Goal: Navigation & Orientation: Find specific page/section

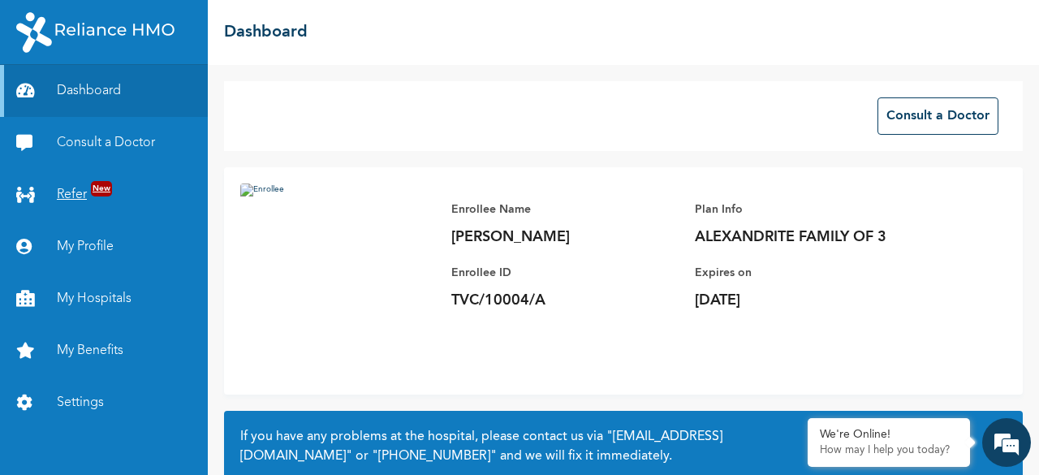
click at [68, 206] on link "Refer New" at bounding box center [104, 195] width 208 height 52
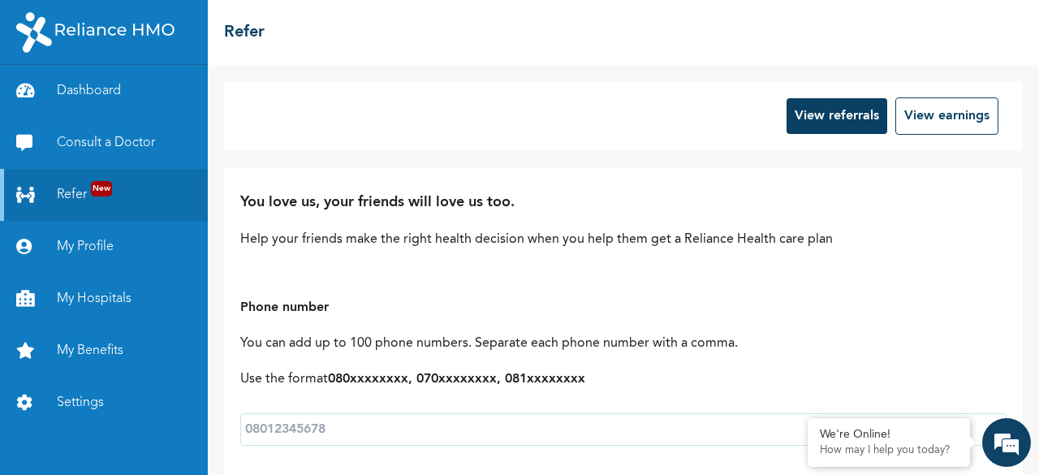
click at [365, 334] on p "You can add up to 100 phone numbers. Separate each phone number with a comma." at bounding box center [623, 343] width 766 height 19
click at [537, 352] on p "You can add up to 100 phone numbers. Separate each phone number with a comma." at bounding box center [623, 343] width 766 height 19
click at [80, 249] on link "My Profile" at bounding box center [104, 247] width 208 height 52
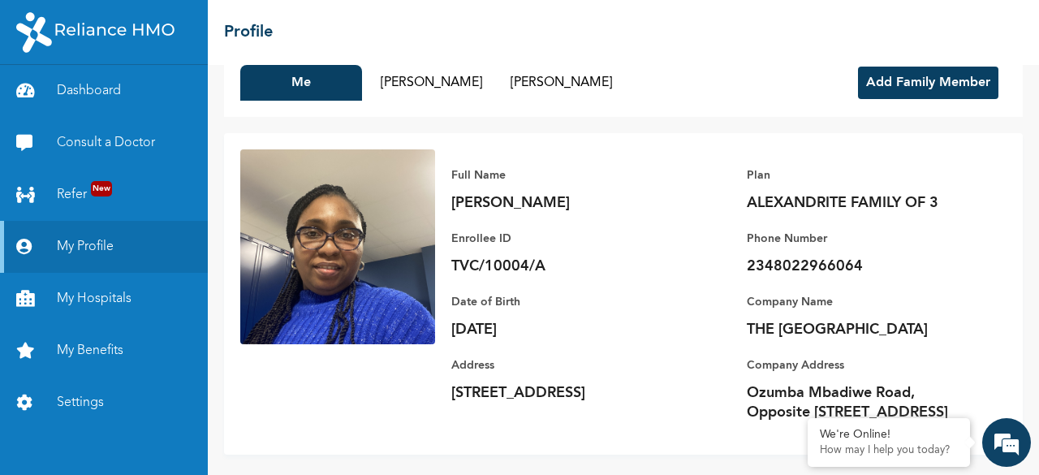
scroll to position [63, 0]
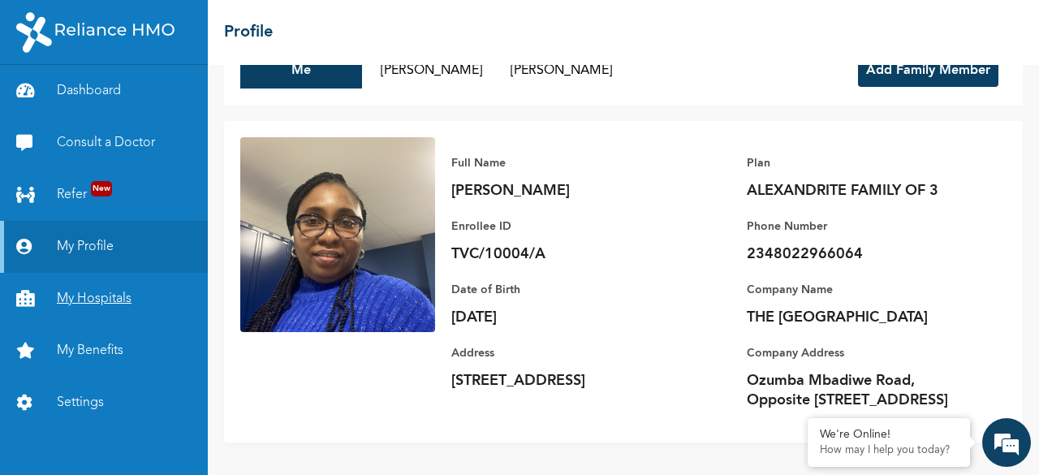
click at [103, 300] on link "My Hospitals" at bounding box center [104, 299] width 208 height 52
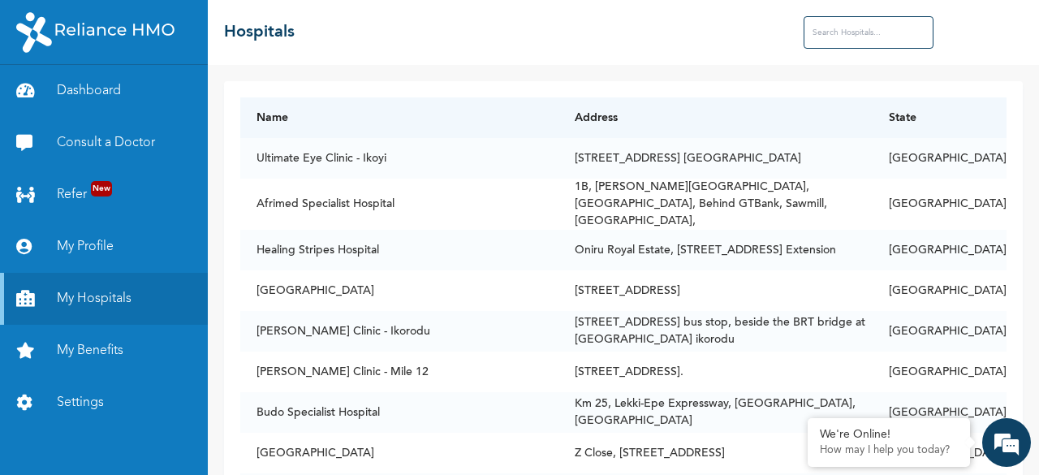
click at [848, 30] on input "text" at bounding box center [869, 32] width 130 height 32
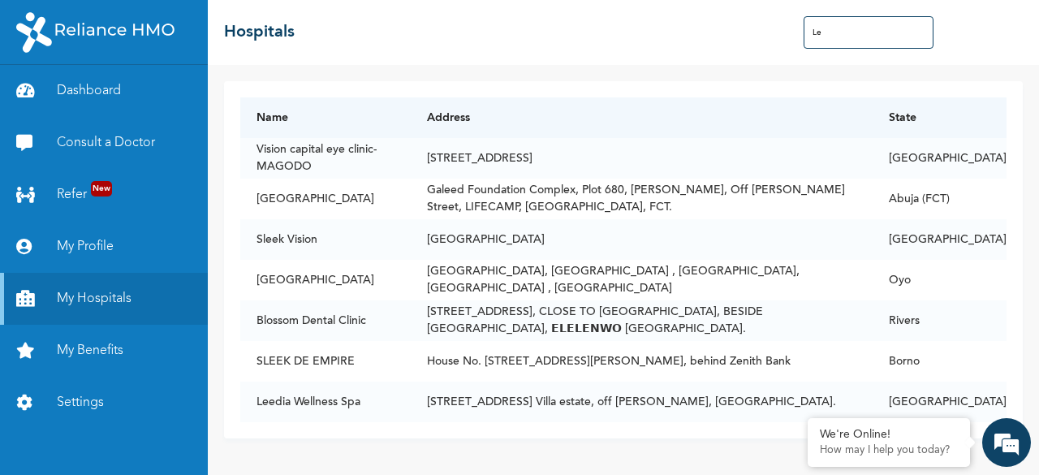
type input "L"
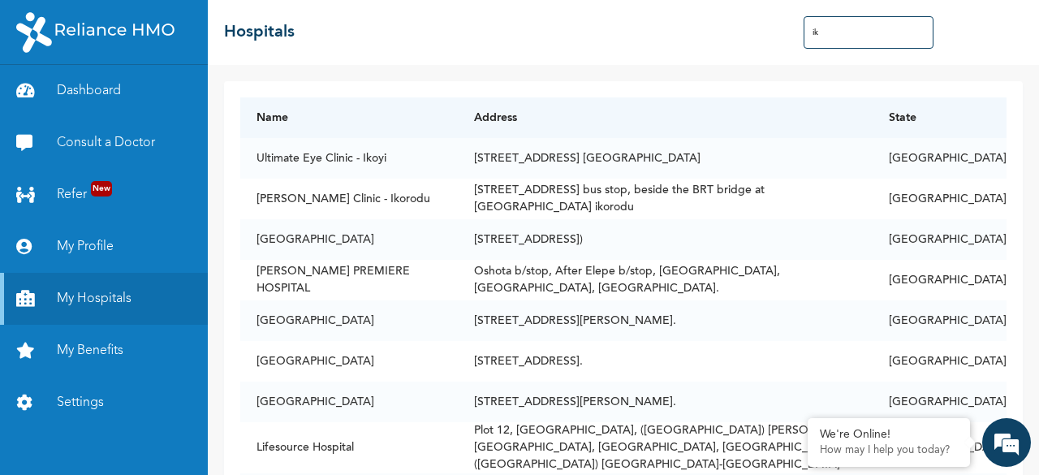
type input "i"
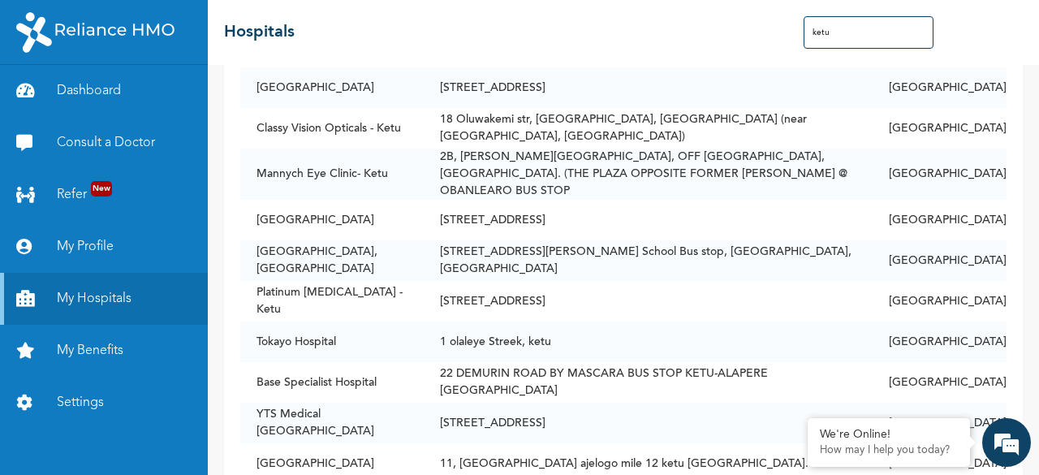
scroll to position [519, 0]
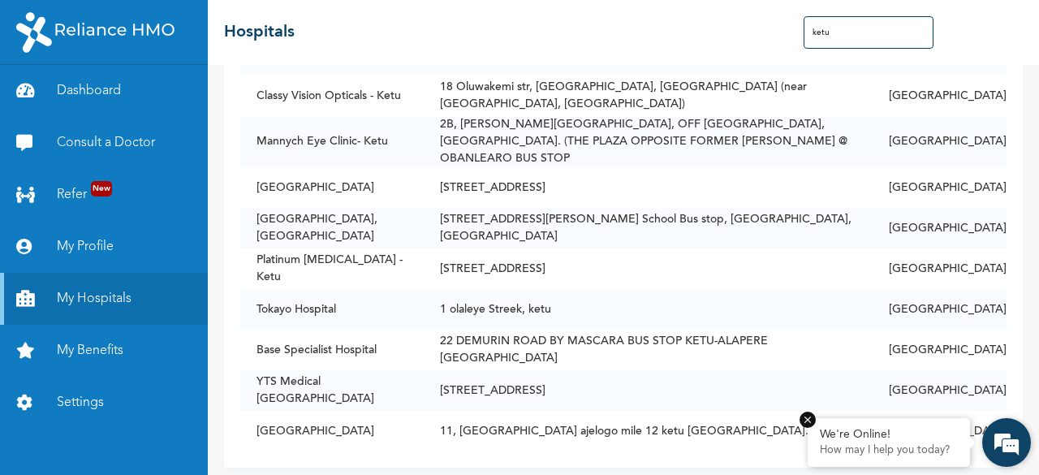
click at [812, 419] on em at bounding box center [808, 420] width 16 height 16
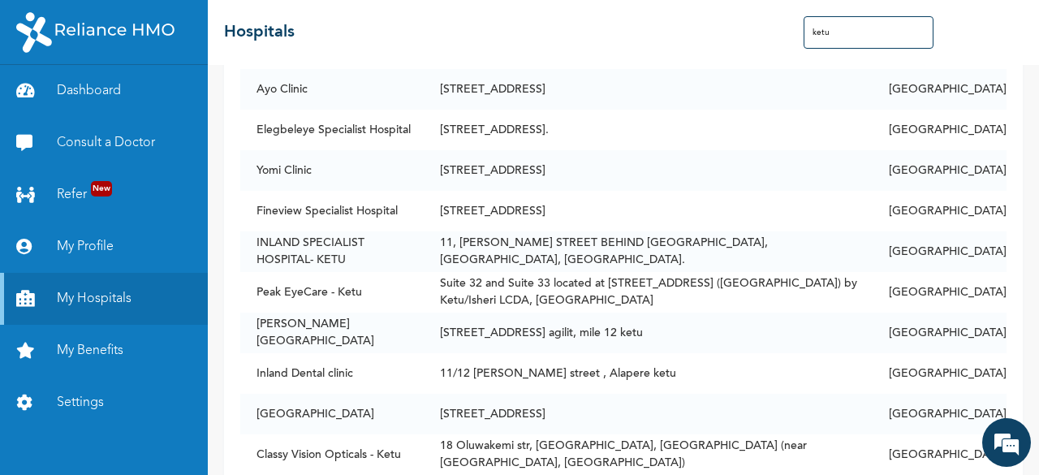
click at [869, 25] on input "ketu" at bounding box center [869, 32] width 130 height 32
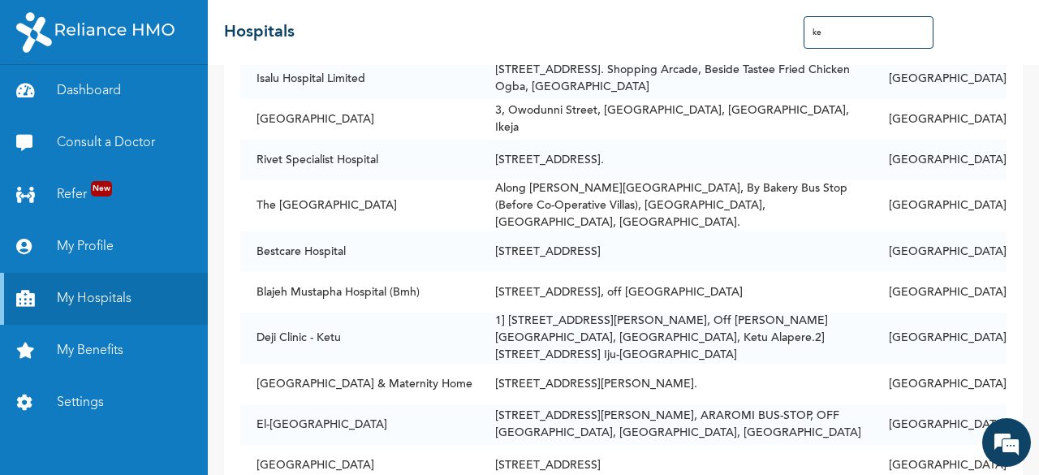
type input "k"
